Goal: Find specific page/section: Find specific page/section

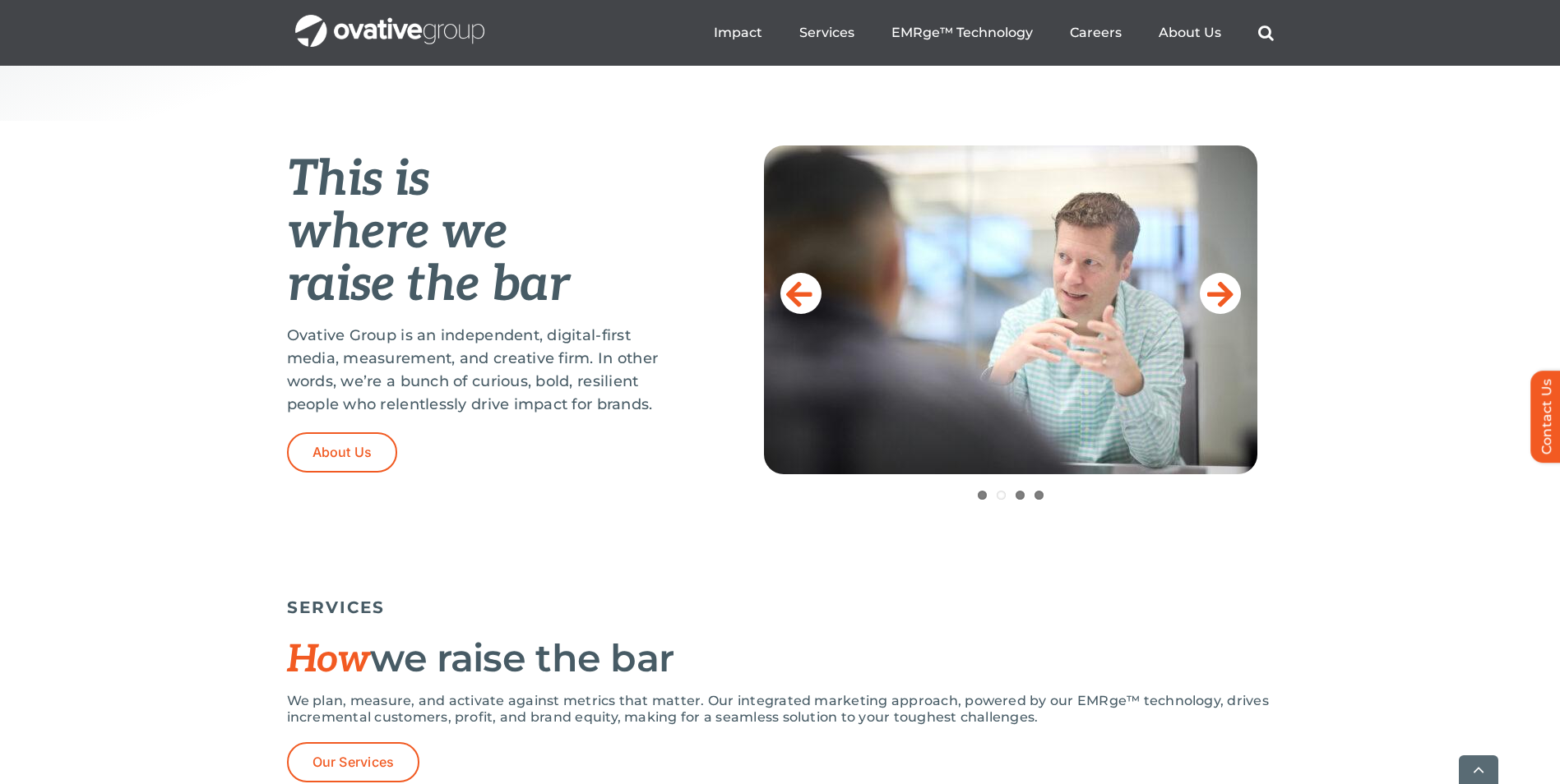
scroll to position [657, 0]
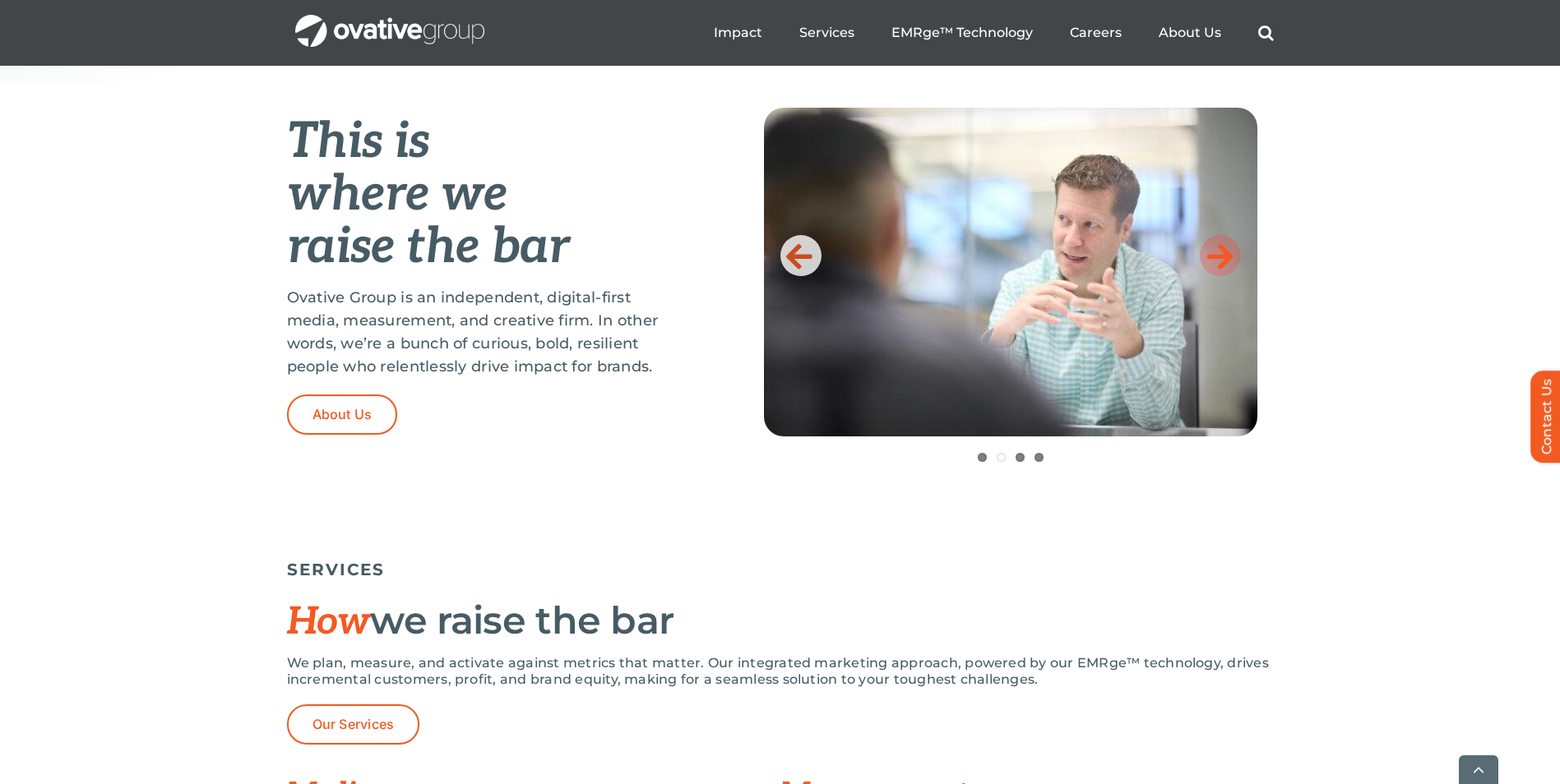
click at [1209, 250] on icon at bounding box center [1221, 255] width 26 height 33
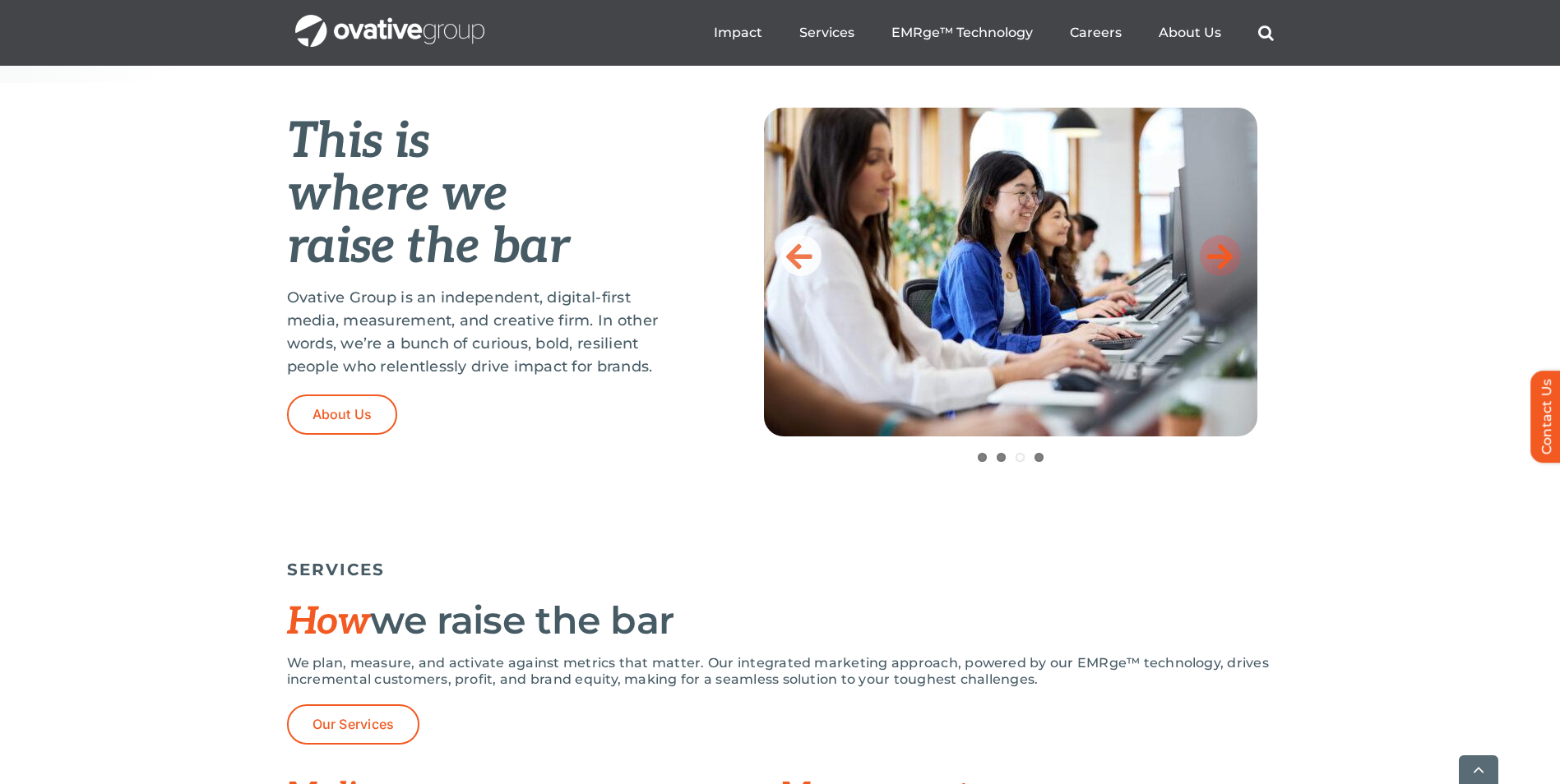
click at [1209, 250] on icon at bounding box center [1221, 255] width 26 height 33
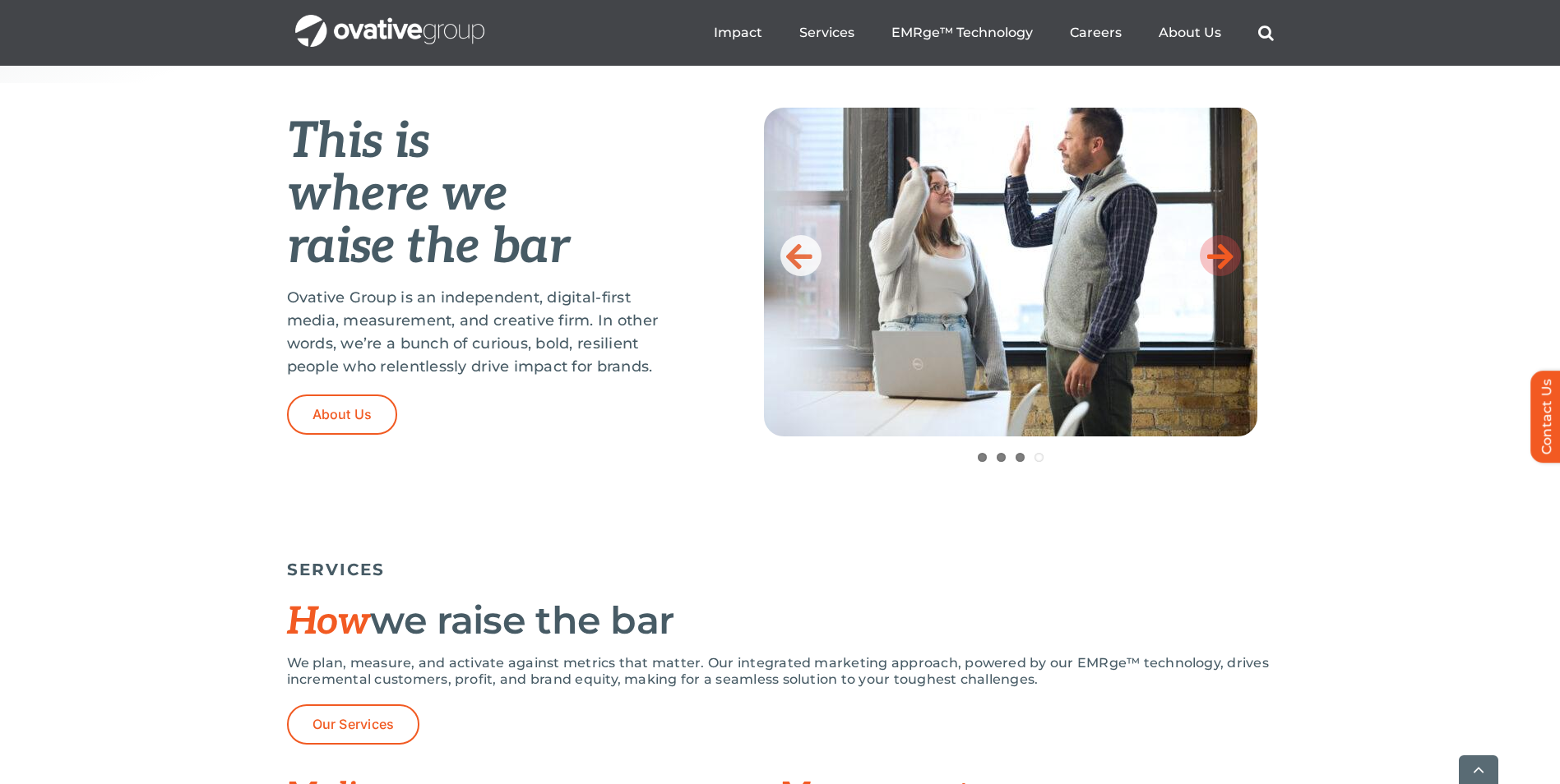
click at [1209, 250] on icon at bounding box center [1221, 255] width 26 height 33
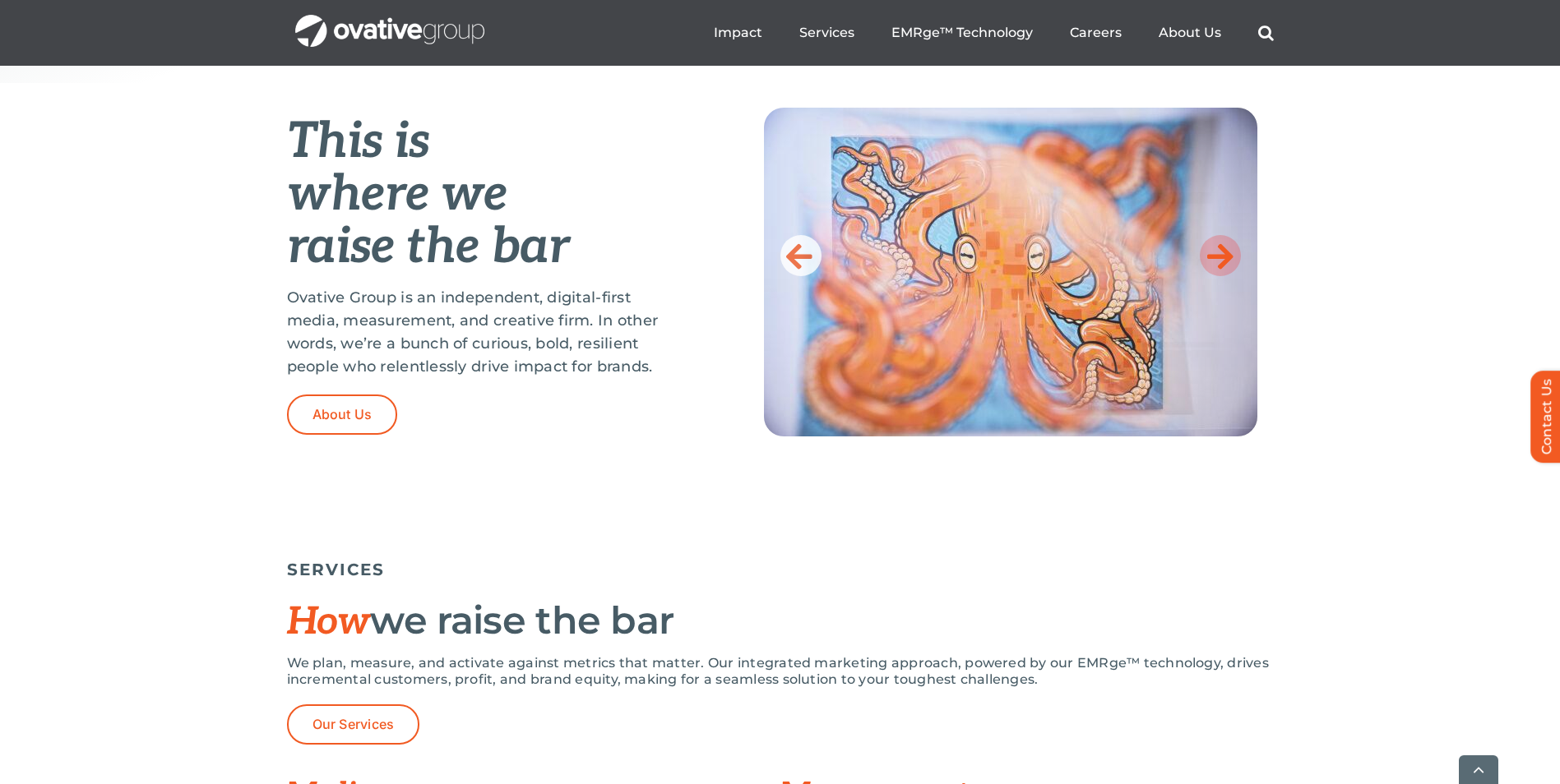
click at [1209, 250] on icon at bounding box center [1221, 255] width 26 height 33
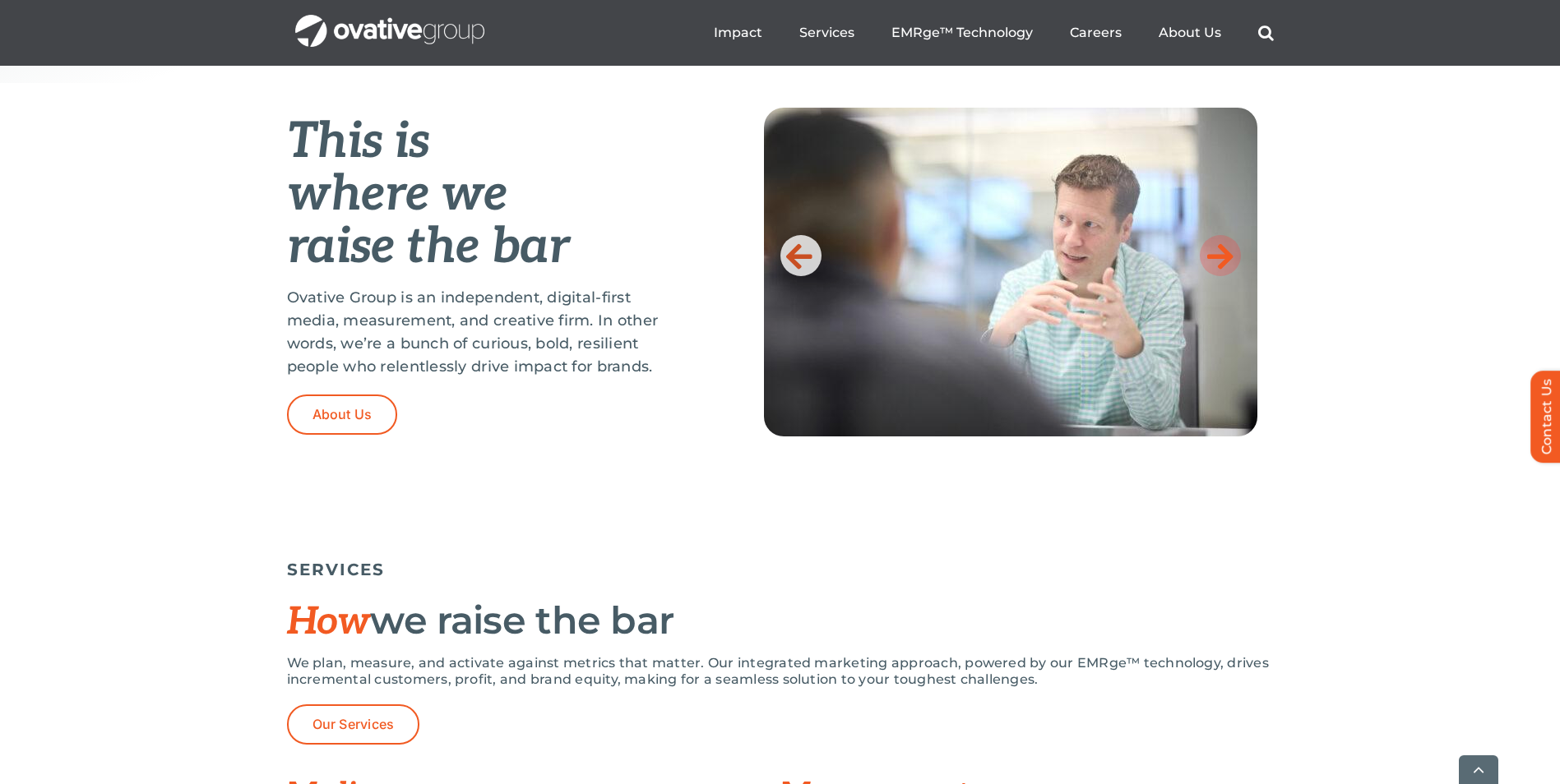
click at [1209, 250] on icon at bounding box center [1221, 255] width 26 height 33
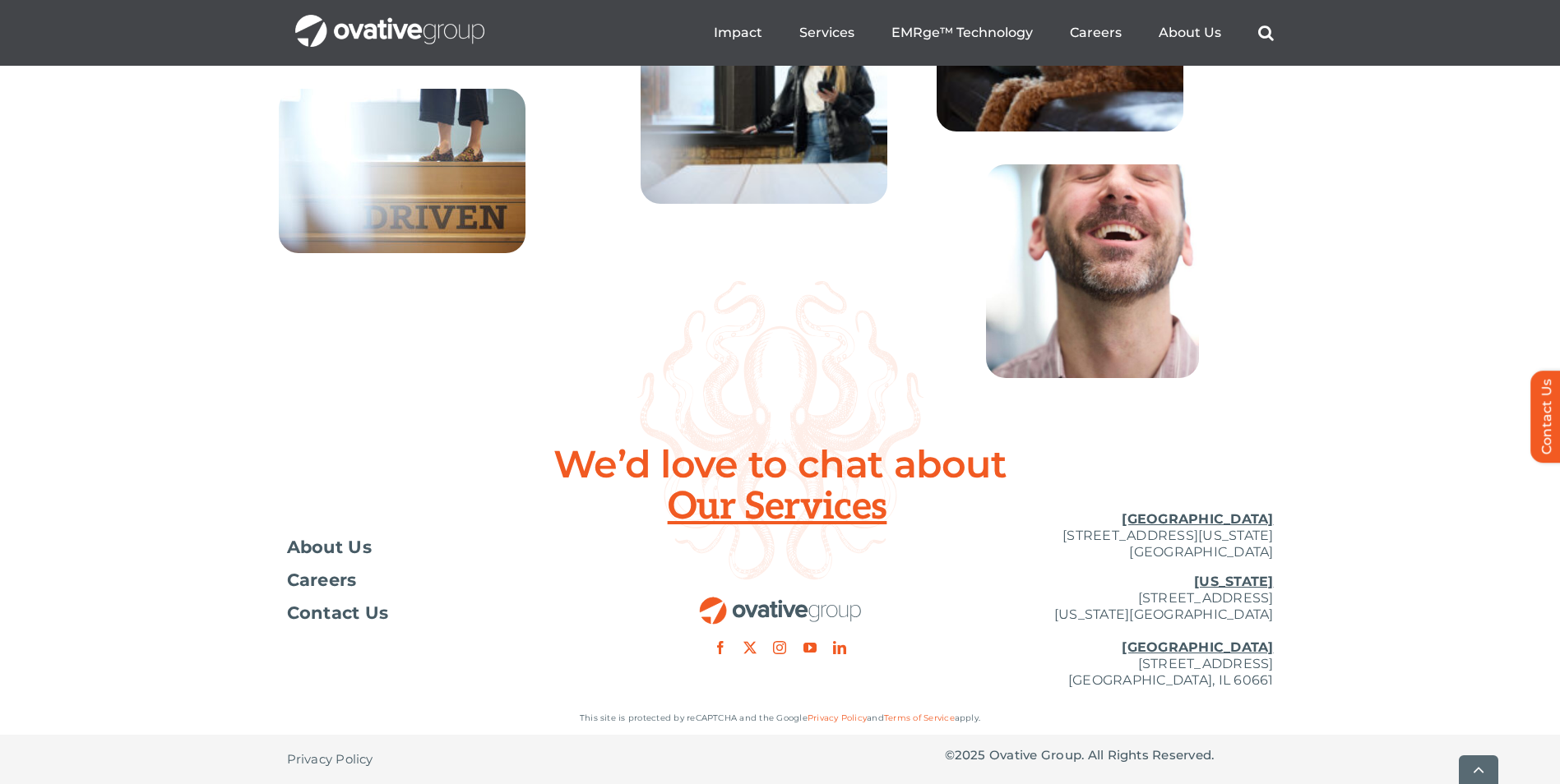
scroll to position [5937, 0]
click at [343, 540] on span "About Us" at bounding box center [330, 548] width 86 height 16
click at [329, 550] on span "About Us" at bounding box center [330, 548] width 86 height 16
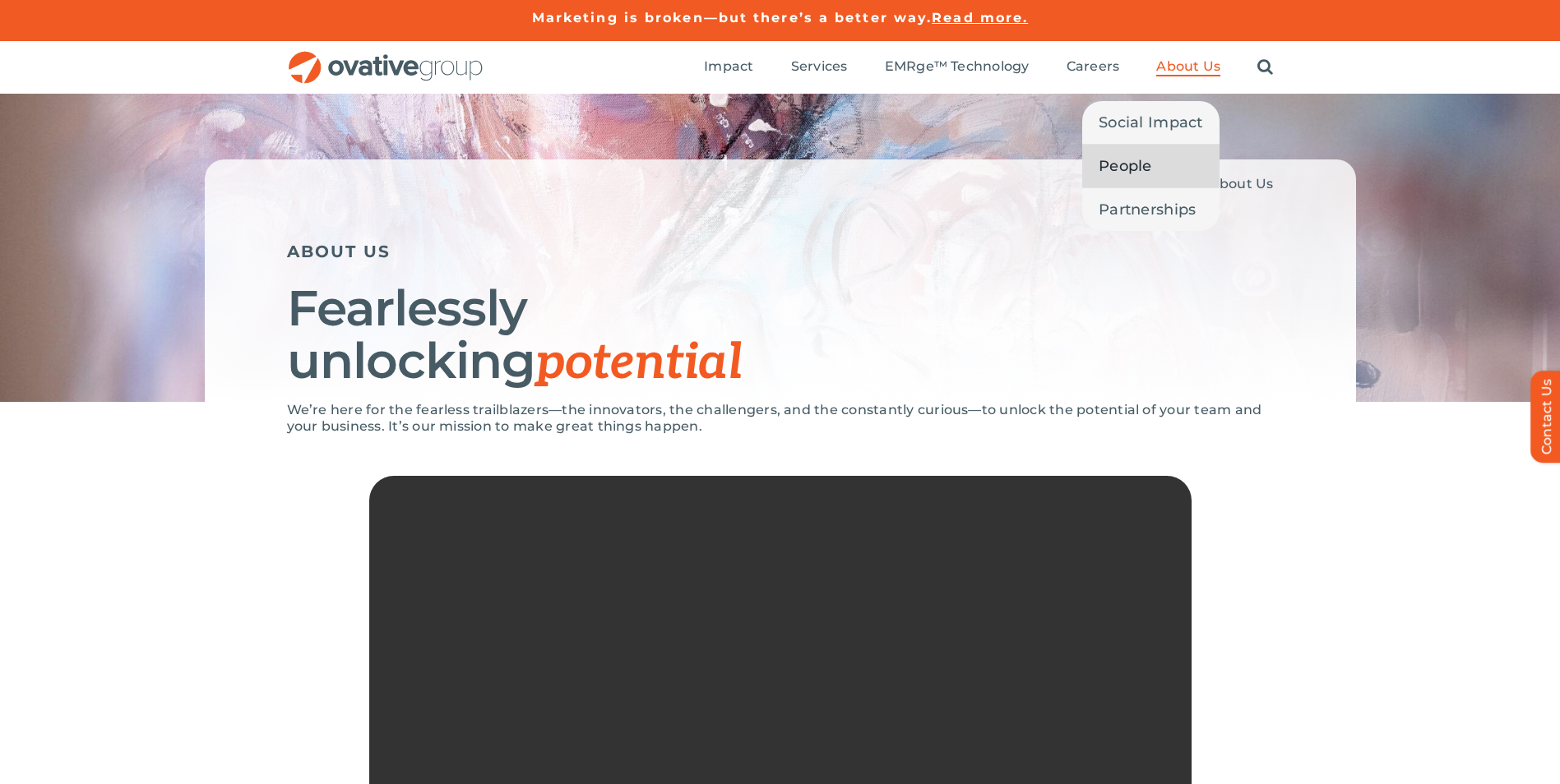
click at [1137, 172] on span "People" at bounding box center [1126, 166] width 54 height 23
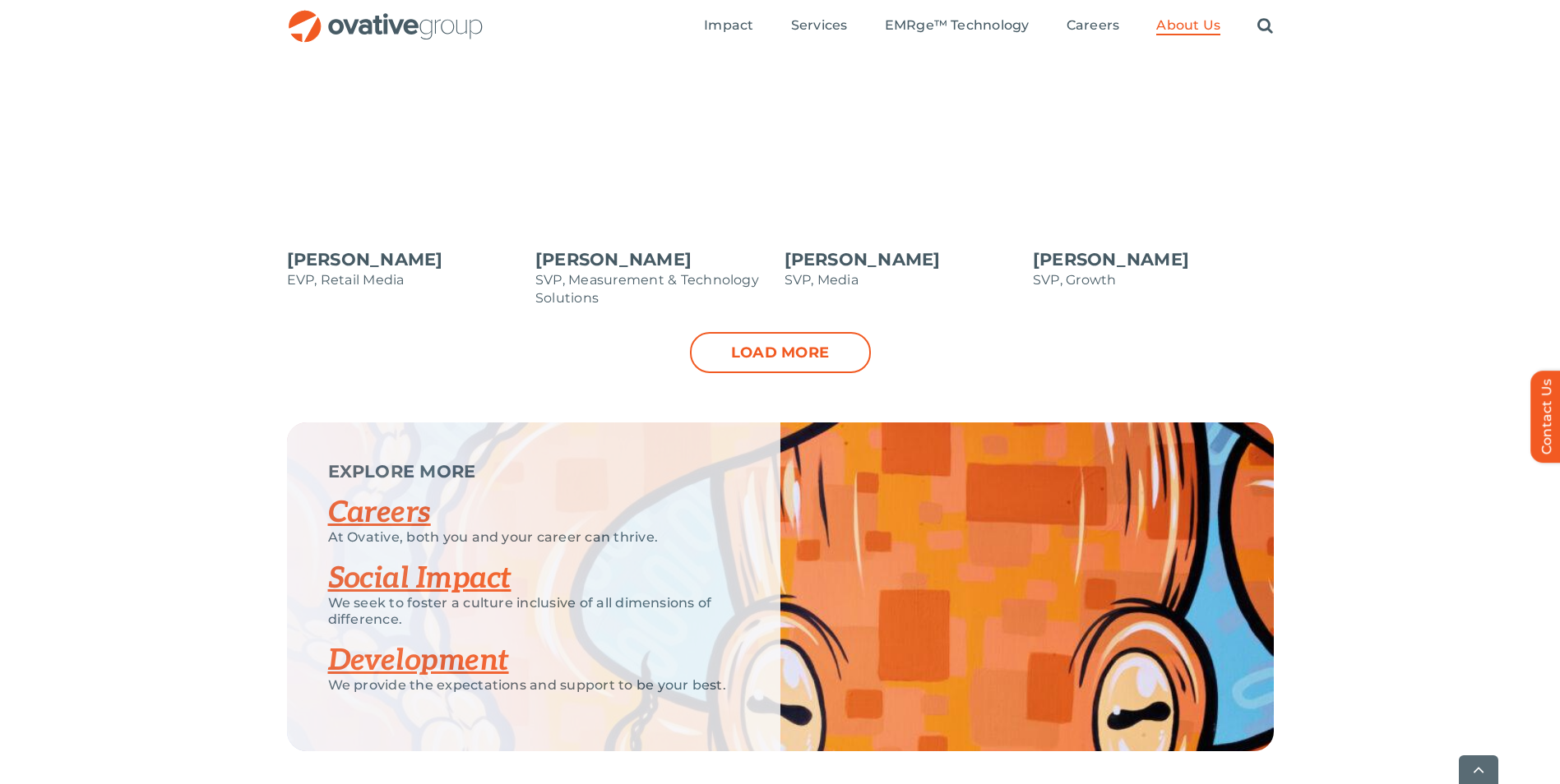
scroll to position [1973, 0]
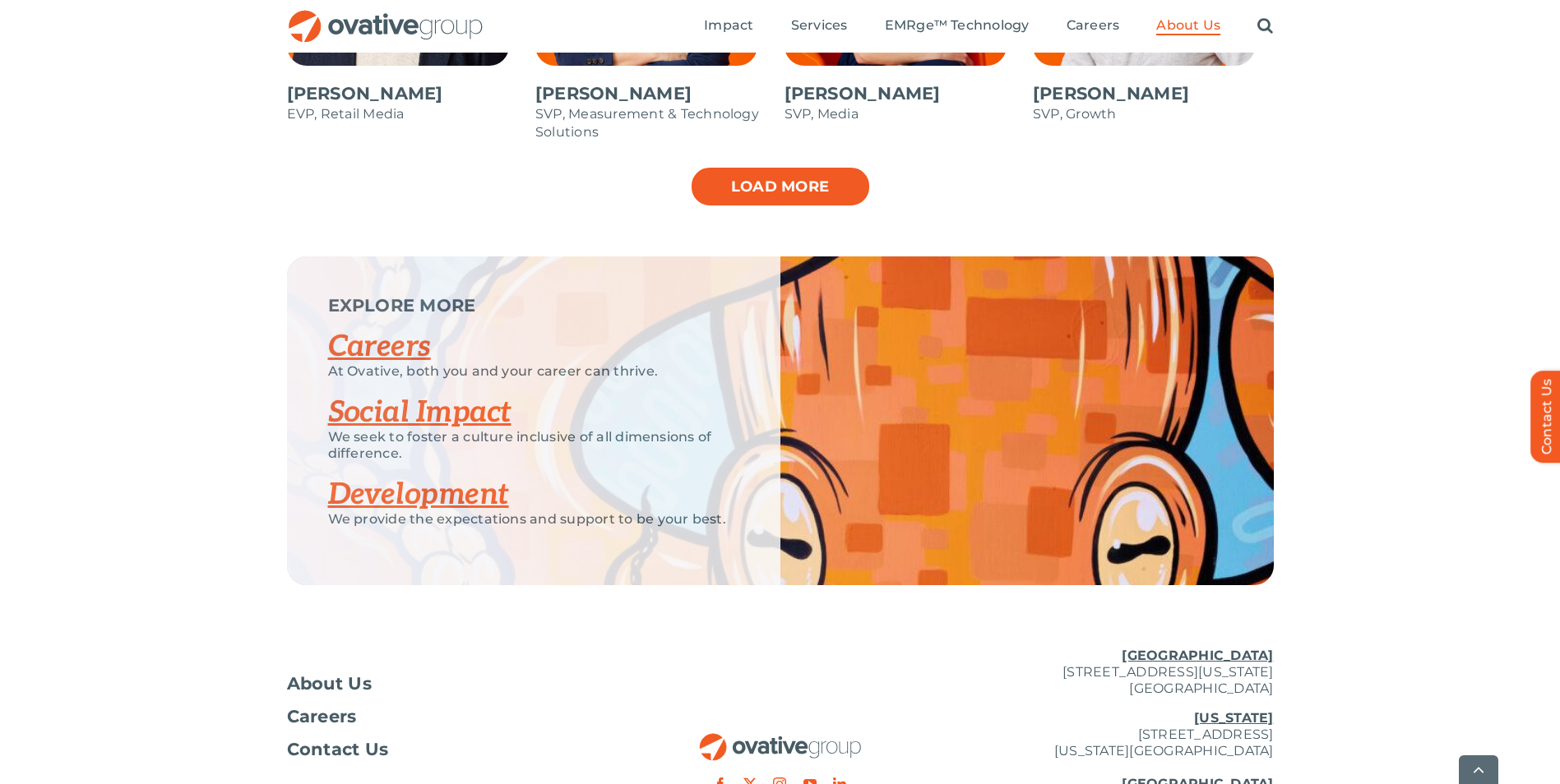
click at [825, 182] on link "Load more" at bounding box center [780, 186] width 181 height 41
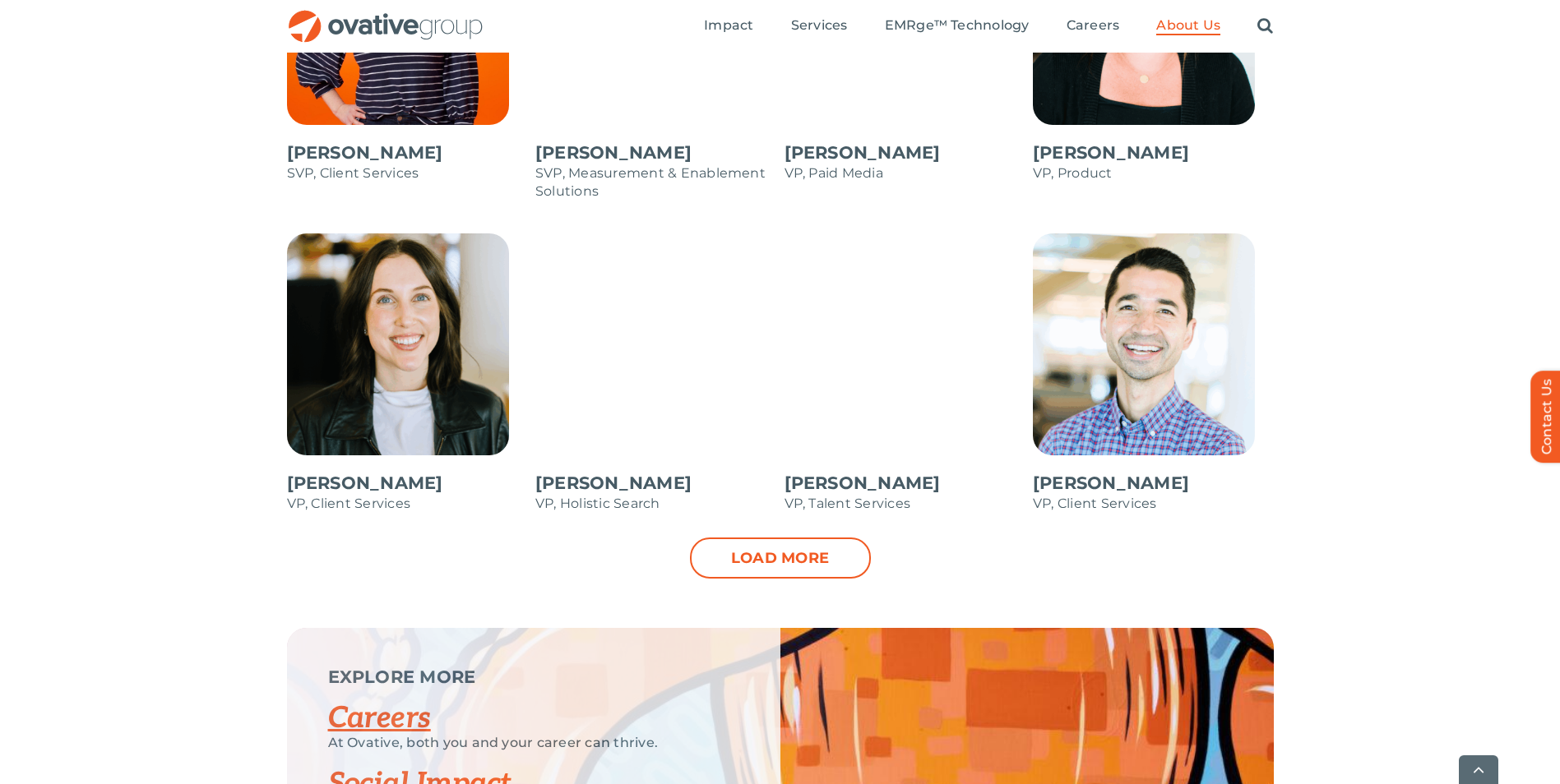
scroll to position [2302, 0]
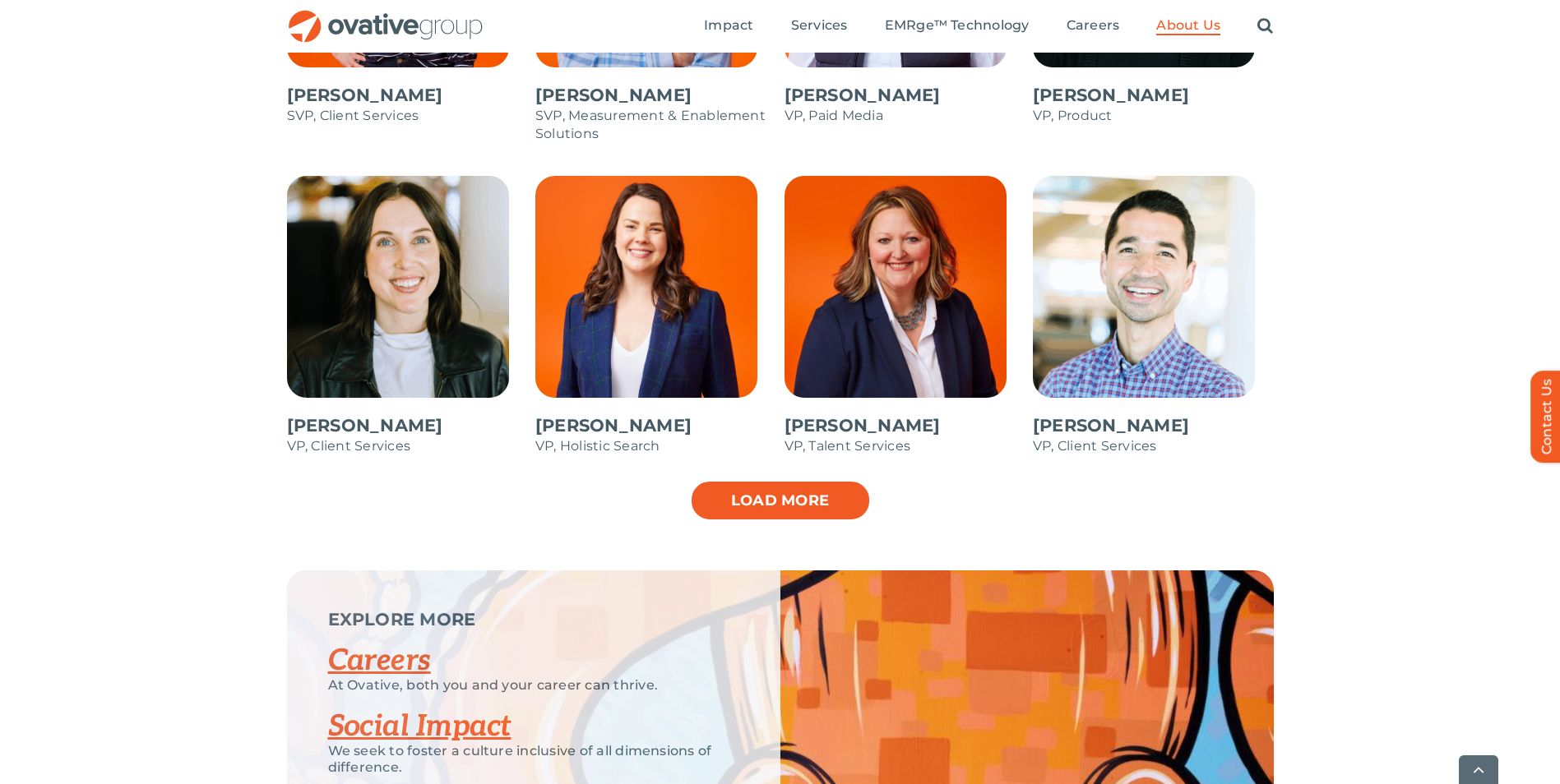
click at [777, 492] on link "Load more" at bounding box center [780, 500] width 181 height 41
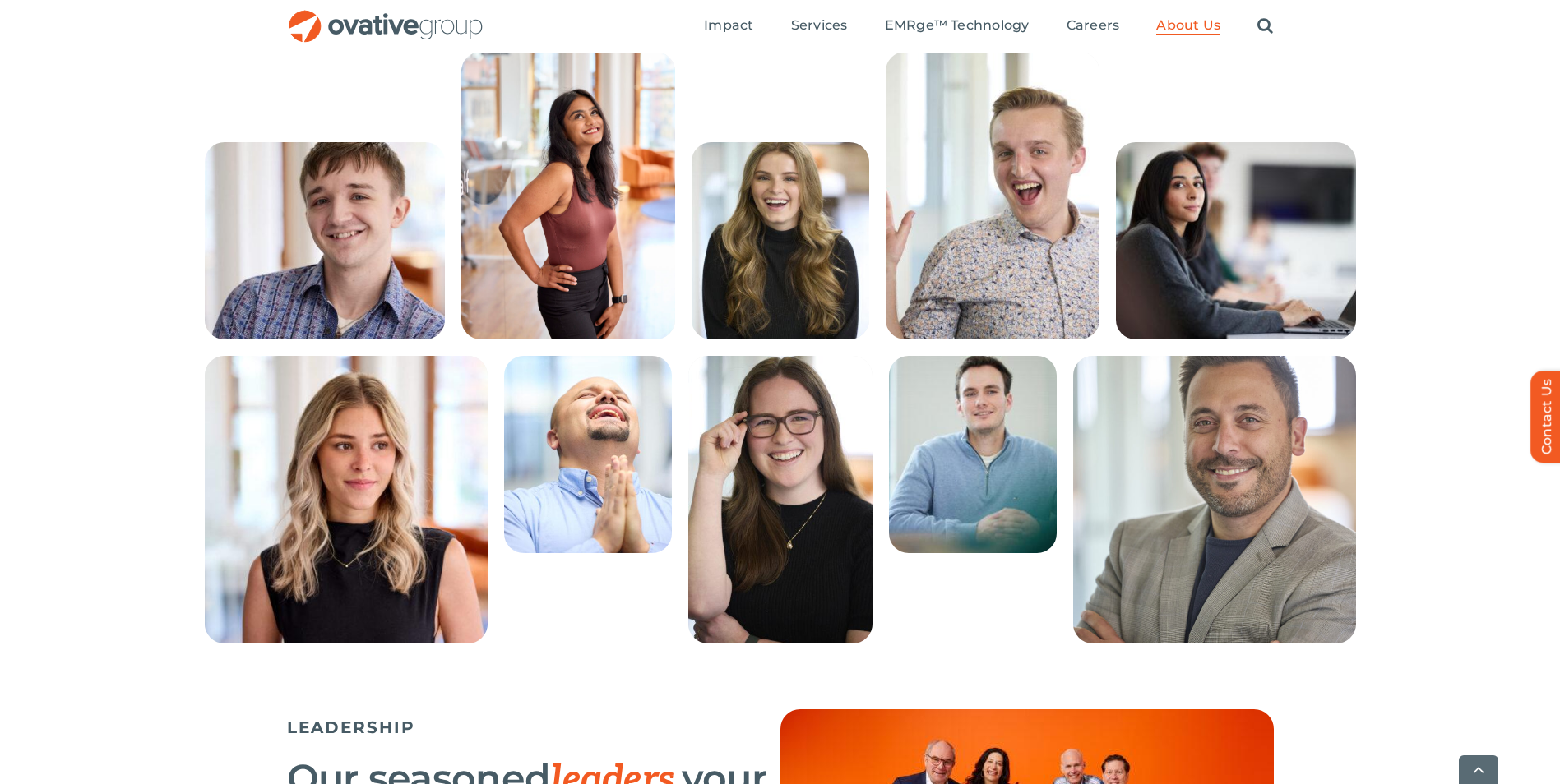
scroll to position [437, 0]
